Goal: Find specific page/section: Find specific page/section

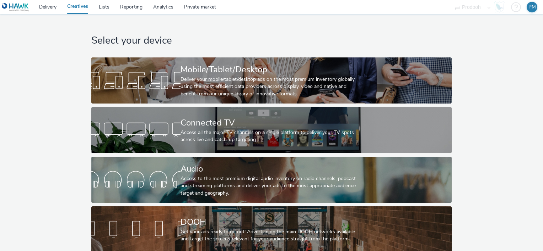
scroll to position [10, 0]
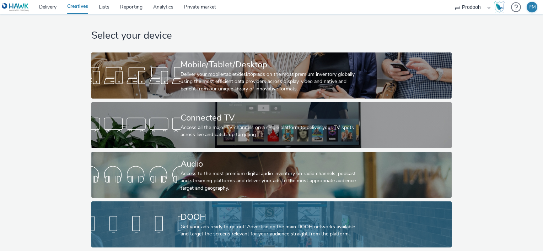
click at [198, 211] on div "DOOH" at bounding box center [269, 217] width 179 height 12
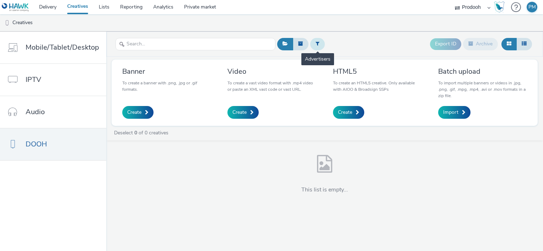
click at [315, 45] on icon at bounding box center [317, 43] width 4 height 5
click at [352, 42] on div at bounding box center [354, 45] width 50 height 9
type input "g"
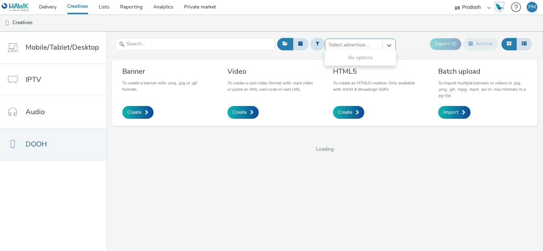
click at [189, 181] on div "All selected options have been cleared. Use Up and Down to choose options, pres…" at bounding box center [324, 142] width 436 height 220
click at [105, 6] on link "Lists" at bounding box center [103, 7] width 21 height 14
